Goal: Task Accomplishment & Management: Use online tool/utility

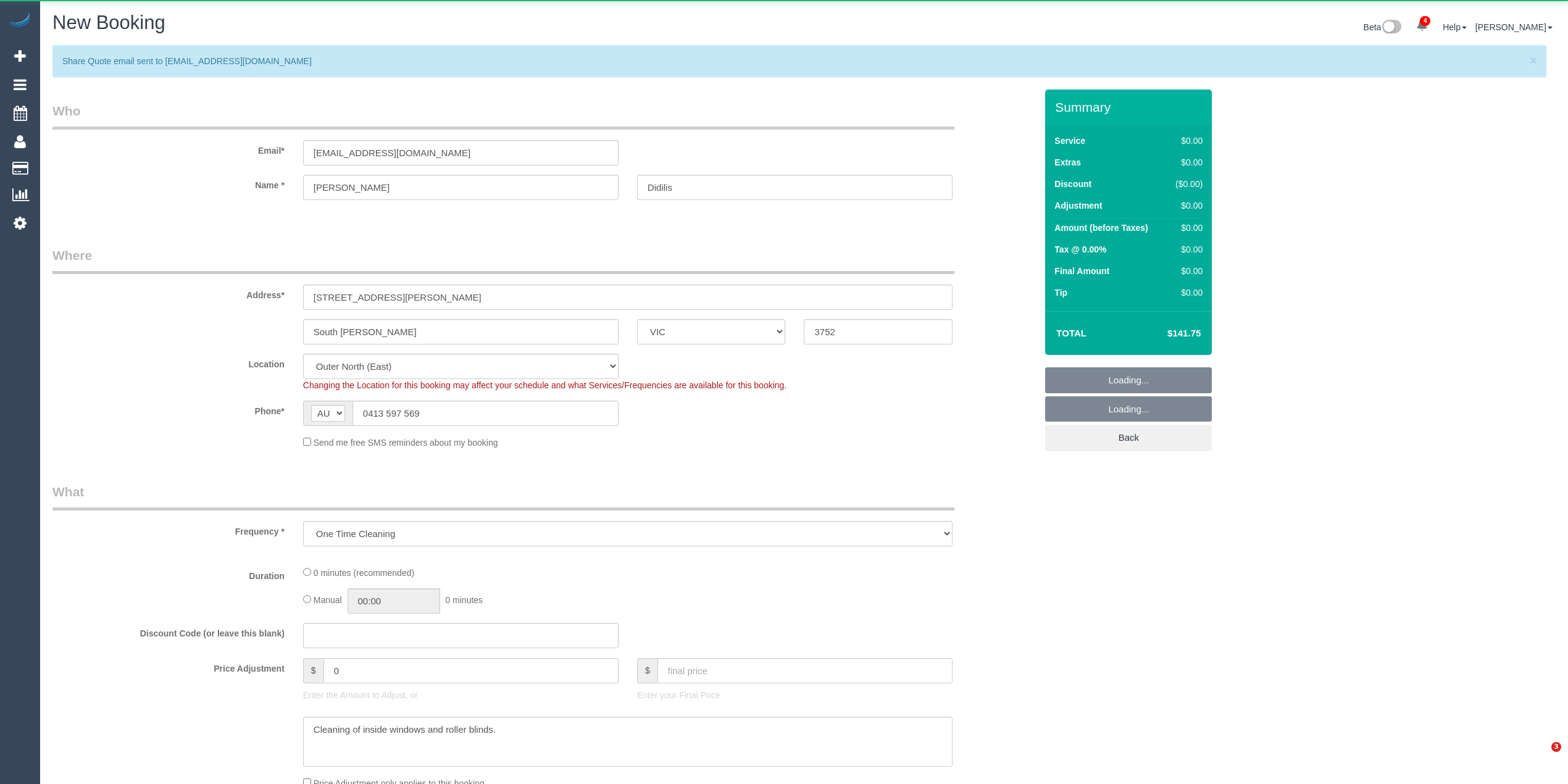
select select "VIC"
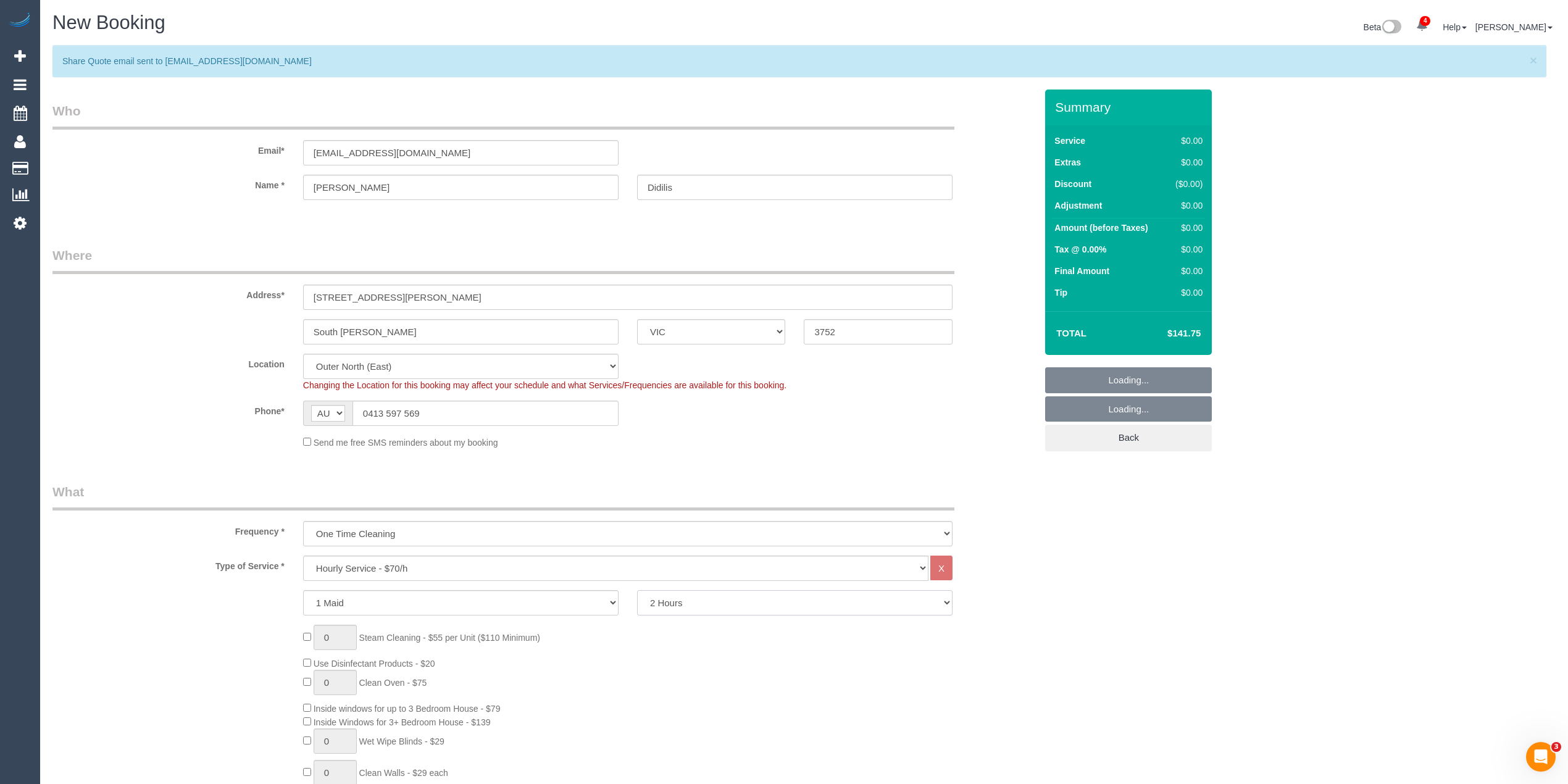
click at [740, 608] on select "2 Hours 2.5 Hours 3 Hours 3.5 Hours 4 Hours 4.5 Hours 5 Hours 5.5 Hours 6 Hours…" at bounding box center [795, 603] width 315 height 25
select select "object:3224"
select select "180"
click at [637, 590] on select "2 Hours 2.5 Hours 3 Hours 3.5 Hours 4 Hours 4.5 Hours 5 Hours 5.5 Hours 6 Hours…" at bounding box center [795, 603] width 315 height 25
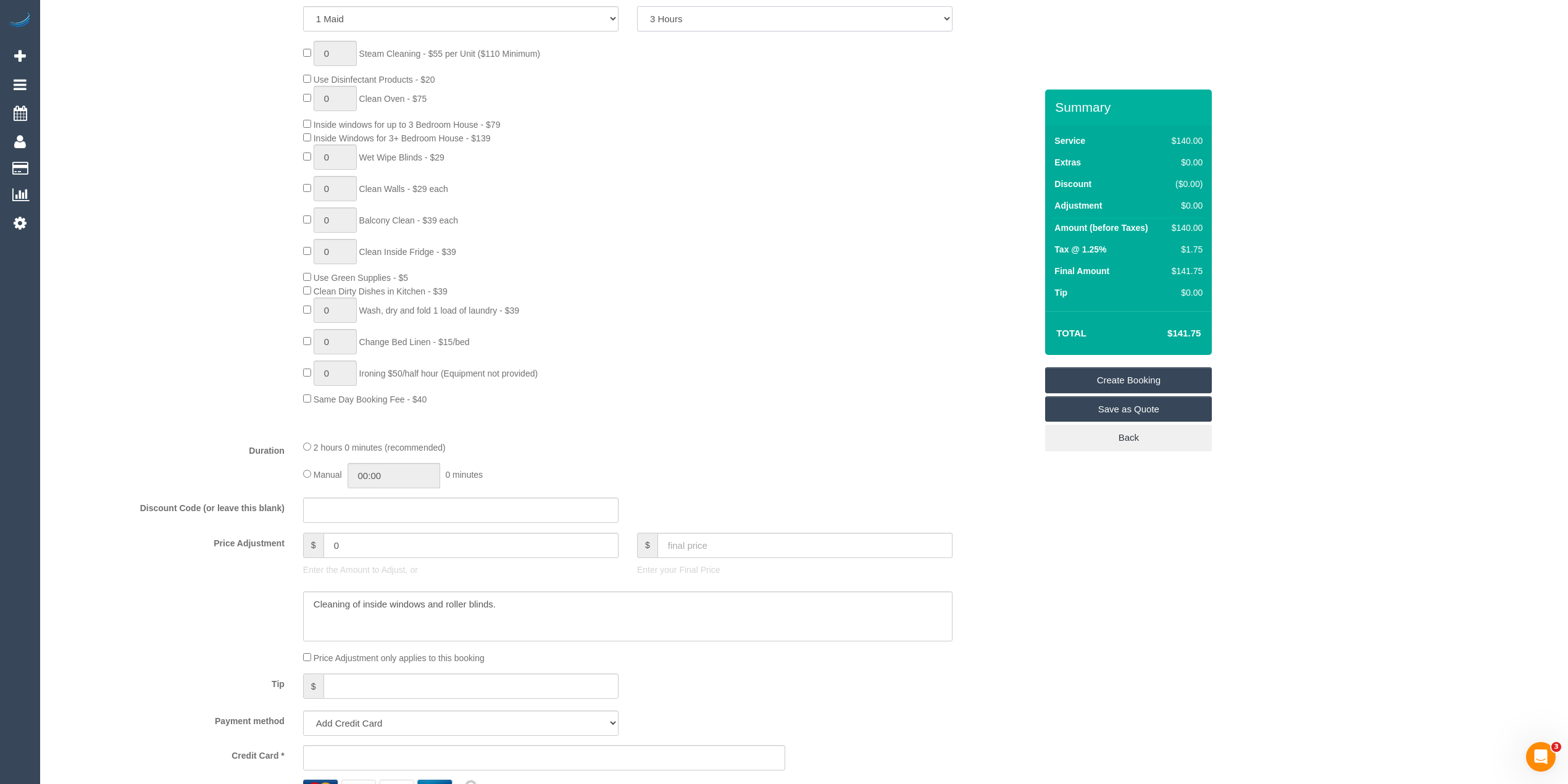
scroll to position [685, 0]
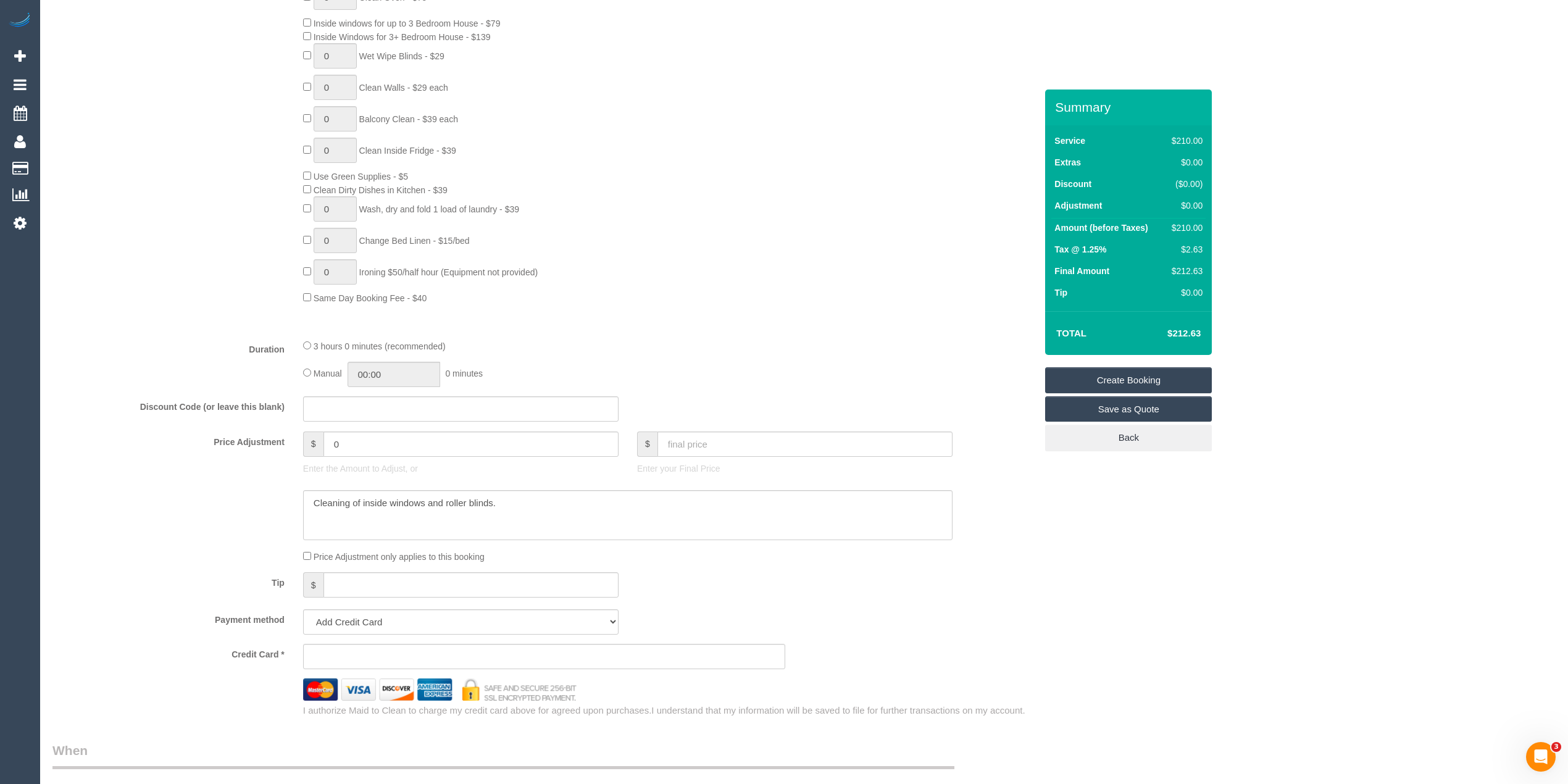
click at [1122, 404] on link "Save as Quote" at bounding box center [1129, 409] width 167 height 26
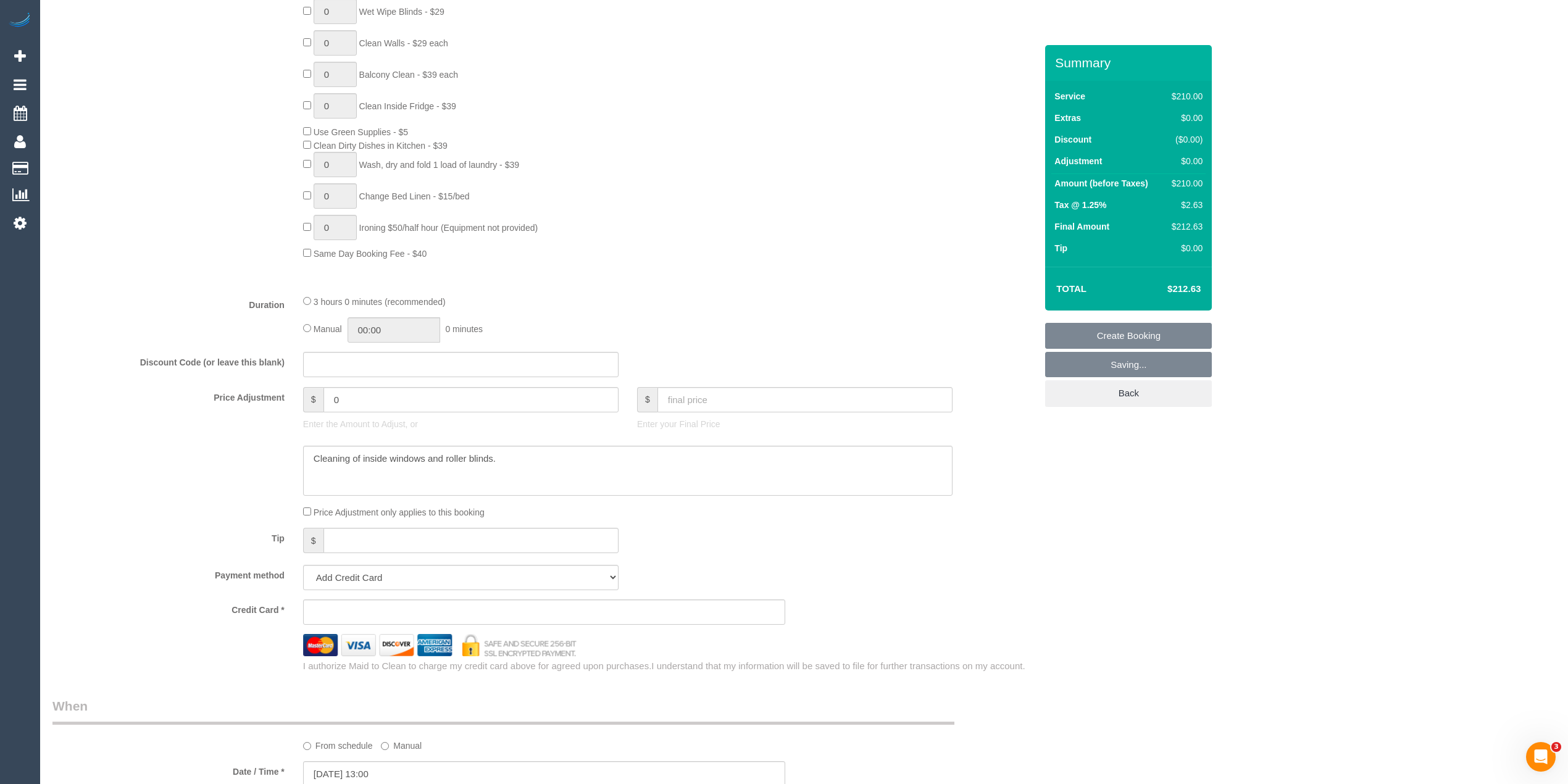
scroll to position [640, 0]
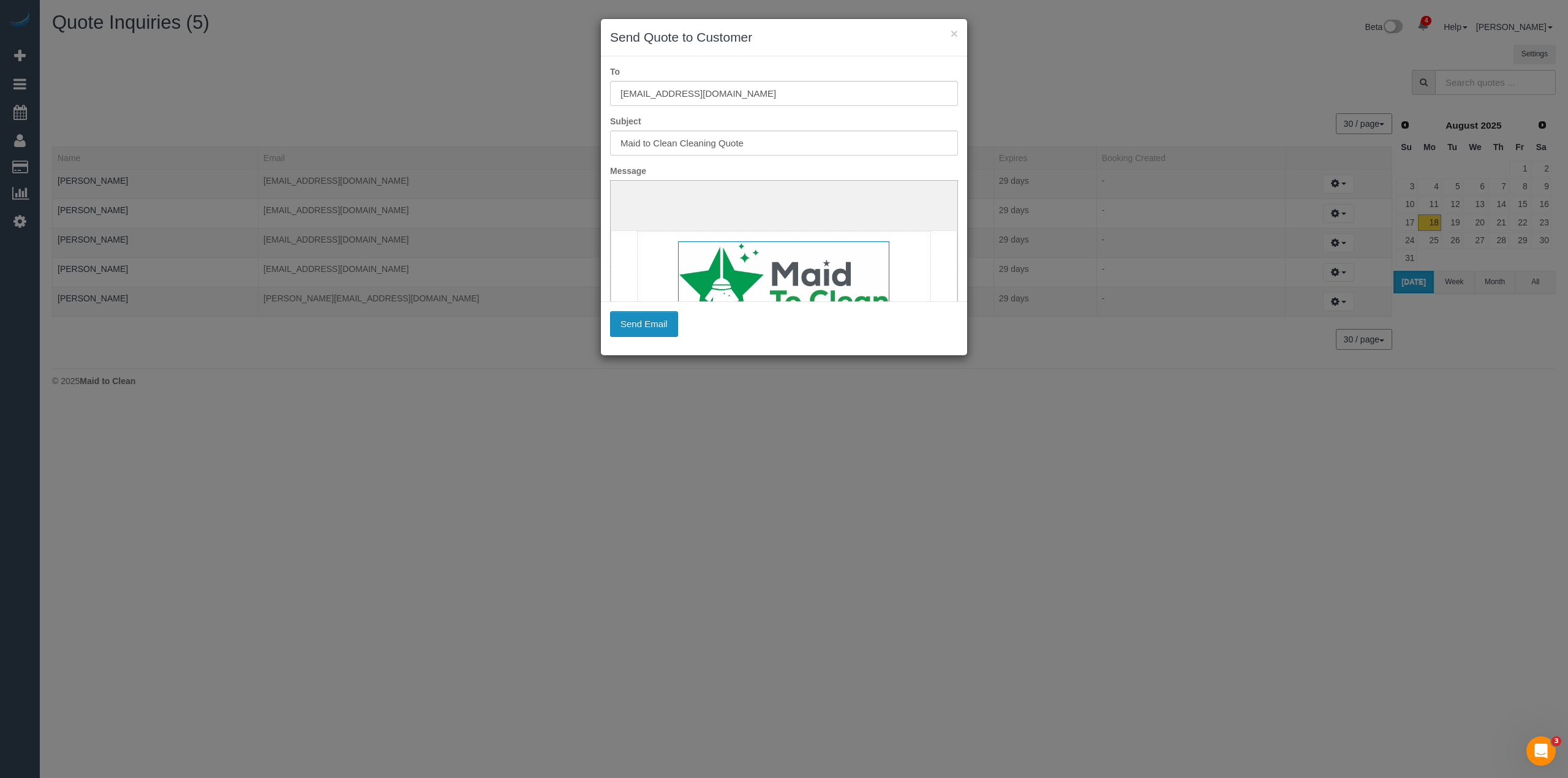
click at [643, 324] on button "Send Email" at bounding box center [644, 324] width 68 height 26
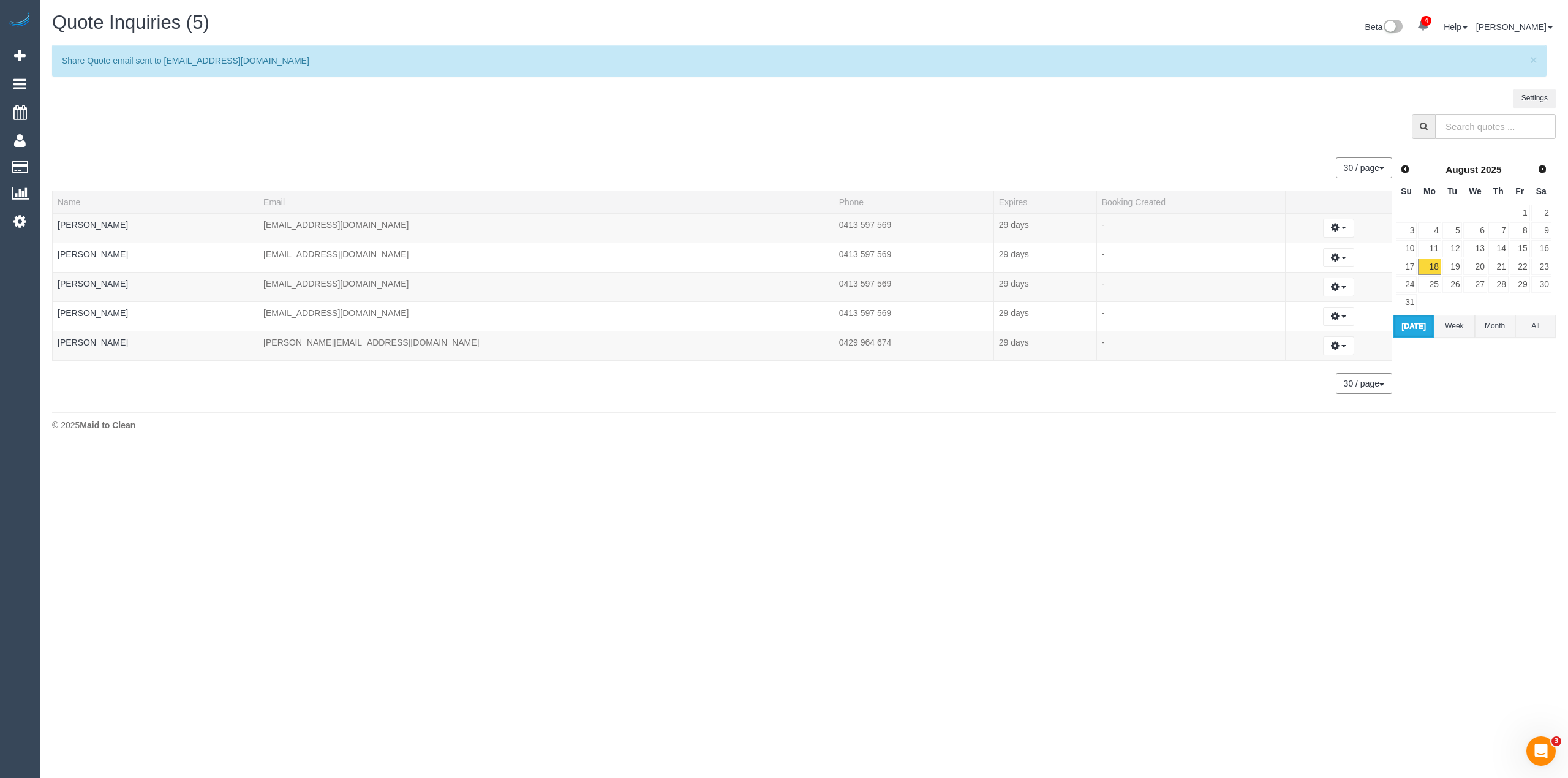
click at [1407, 326] on button "Today" at bounding box center [1413, 326] width 41 height 23
click at [1416, 324] on button "Today" at bounding box center [1413, 326] width 41 height 23
click at [1532, 53] on span "×" at bounding box center [1533, 59] width 7 height 14
